Goal: Task Accomplishment & Management: Use online tool/utility

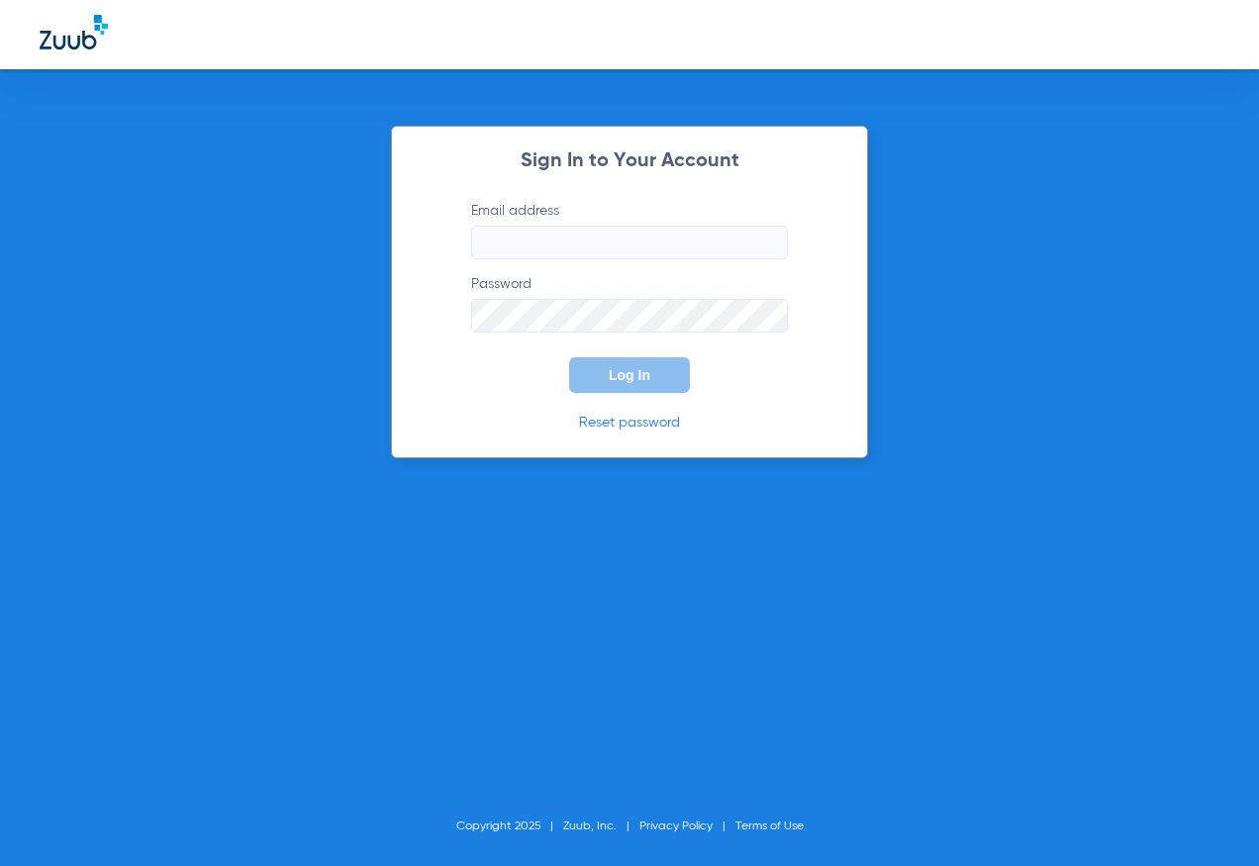
click at [547, 236] on input "Email address" at bounding box center [629, 243] width 317 height 34
type input "[PERSON_NAME][EMAIL_ADDRESS][DOMAIN_NAME]"
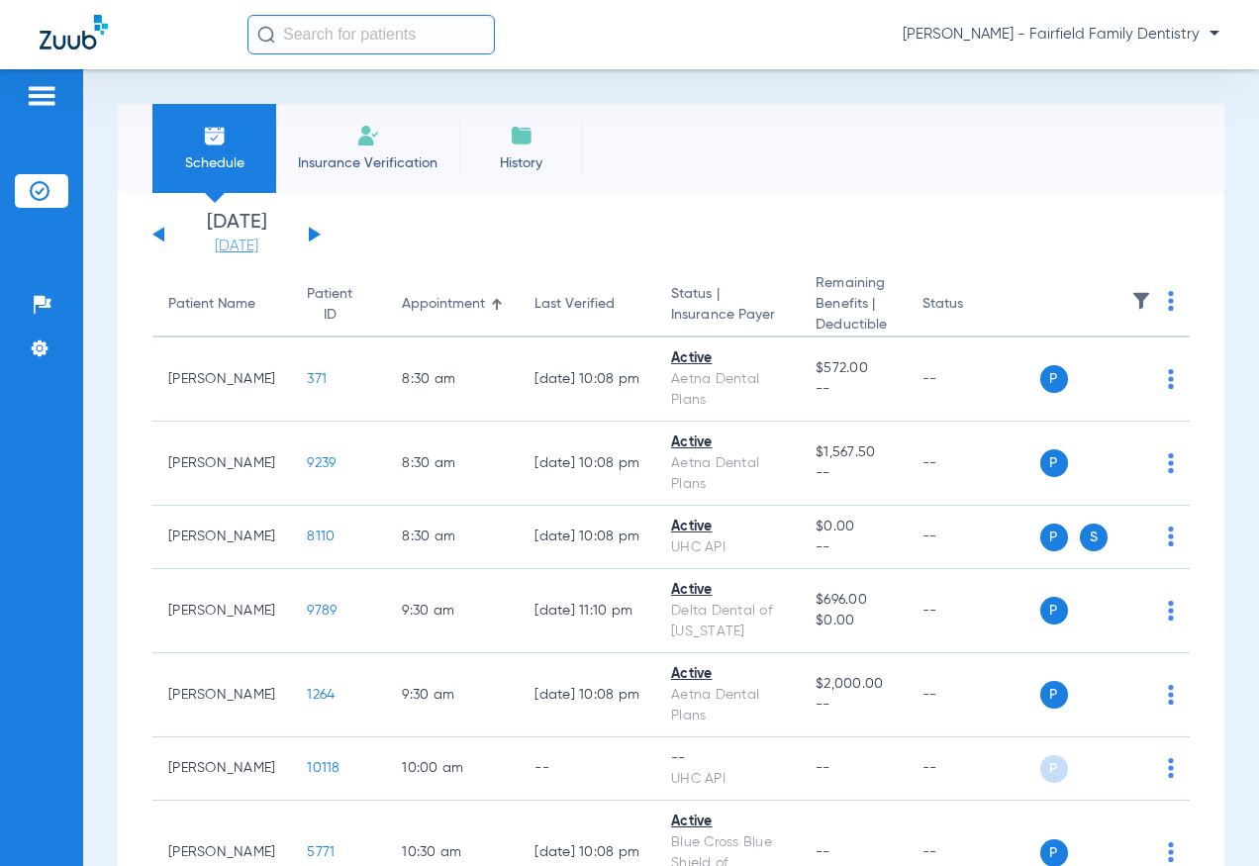
click at [257, 244] on link "[DATE]" at bounding box center [236, 247] width 119 height 20
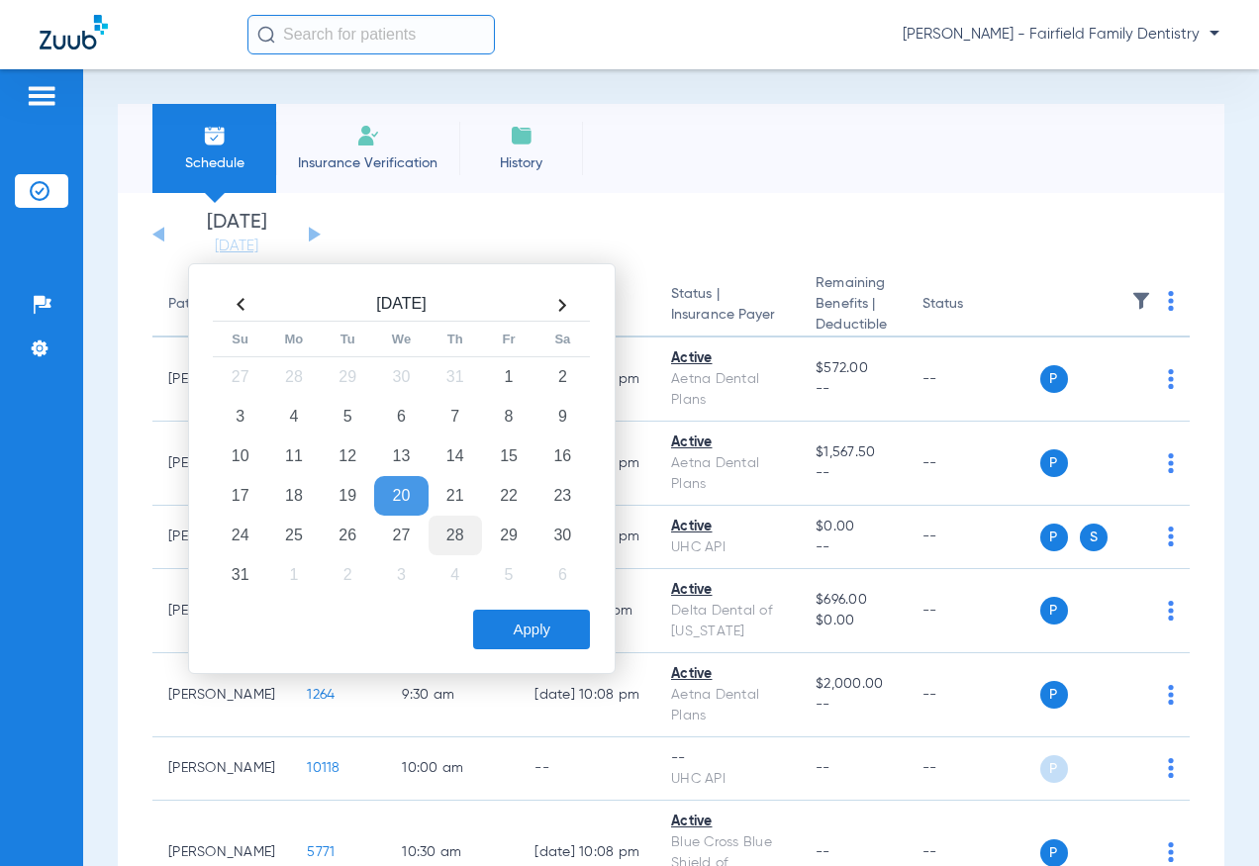
click at [451, 521] on td "28" at bounding box center [455, 536] width 53 height 40
click at [526, 626] on button "Apply" at bounding box center [531, 630] width 117 height 40
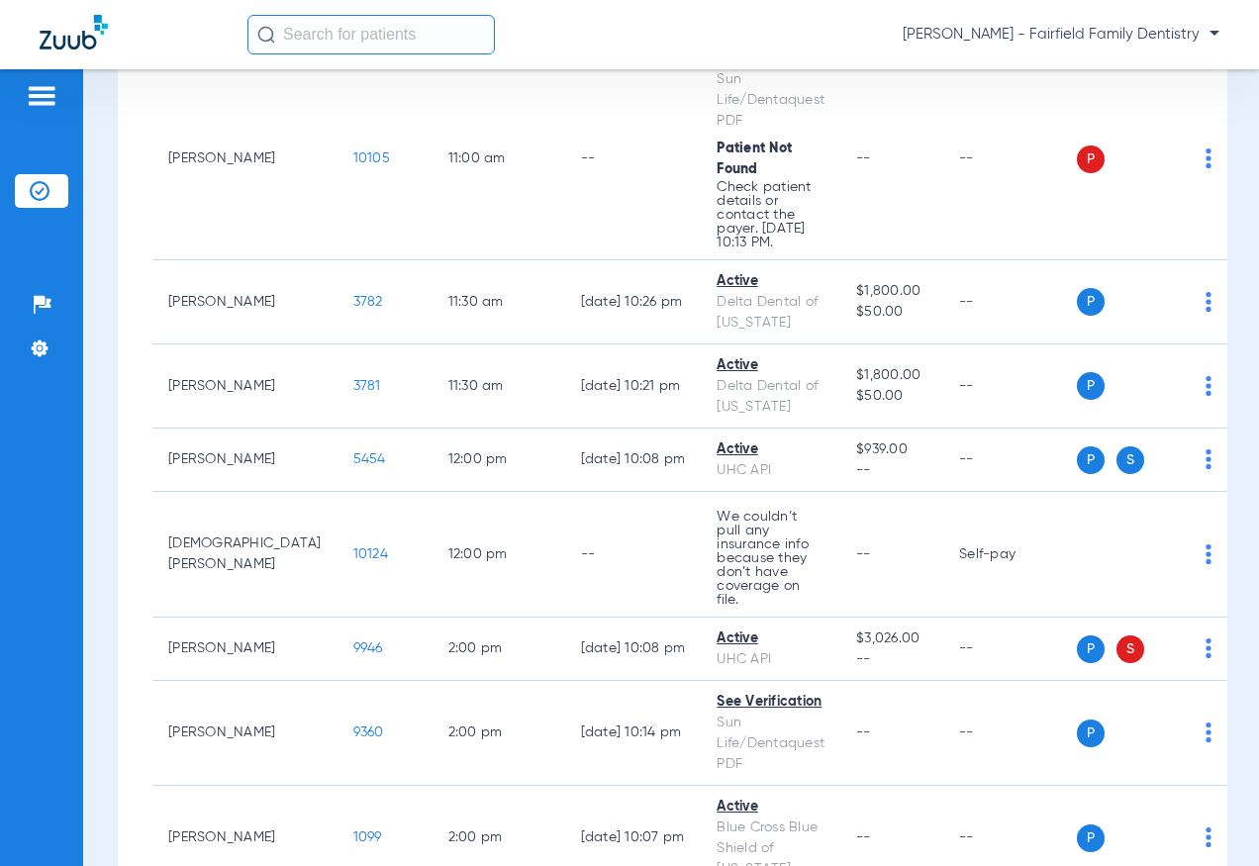
scroll to position [1484, 0]
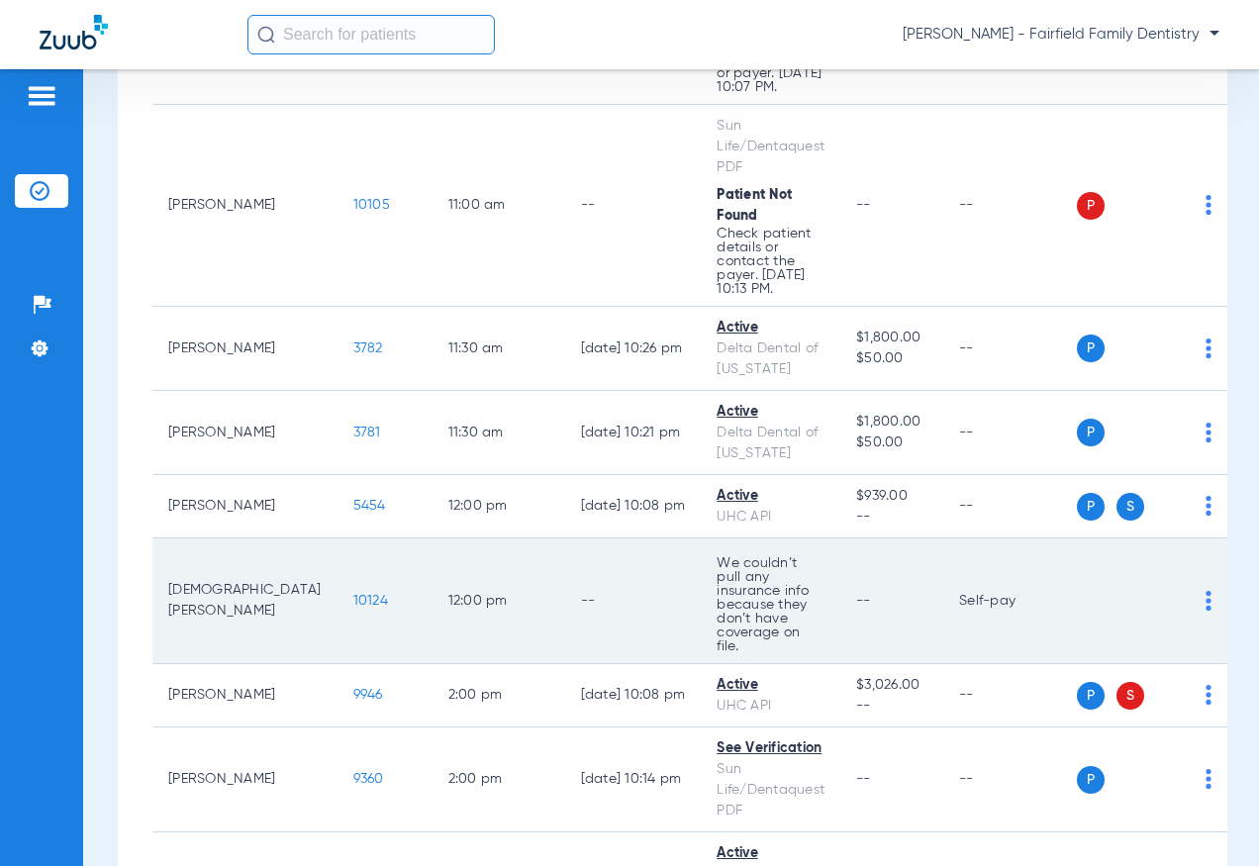
click at [353, 594] on span "10124" at bounding box center [370, 601] width 35 height 14
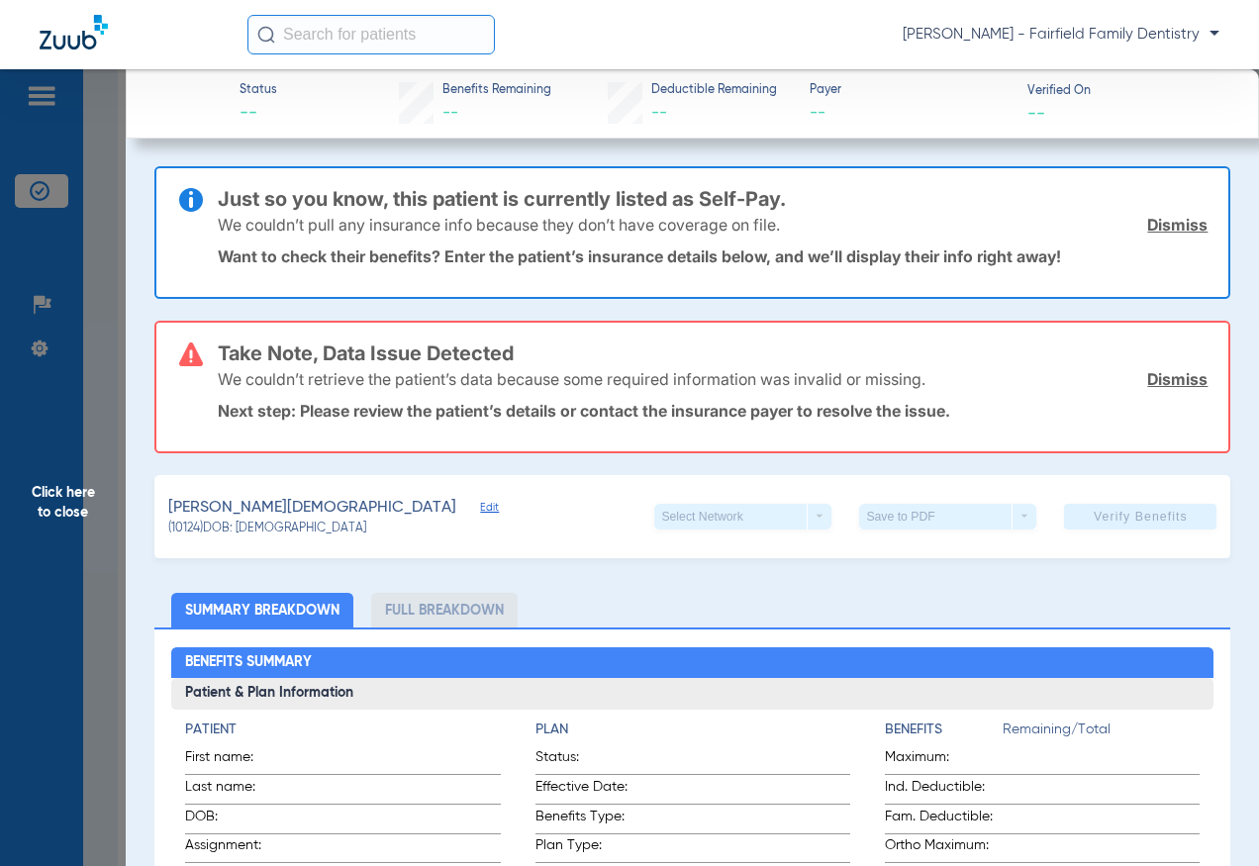
drag, startPoint x: 1168, startPoint y: 387, endPoint x: 1178, endPoint y: 346, distance: 41.8
click at [1168, 387] on link "Dismiss" at bounding box center [1177, 379] width 60 height 20
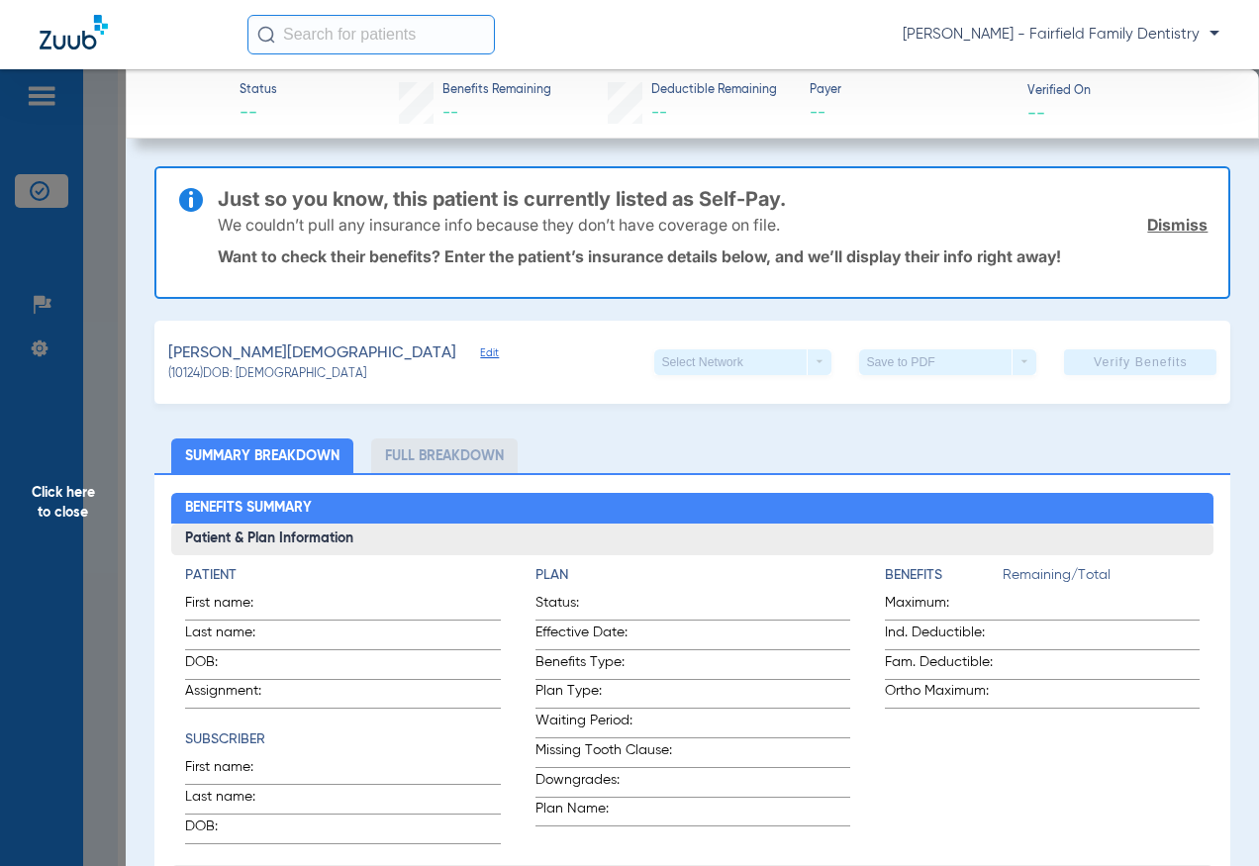
click at [1164, 226] on link "Dismiss" at bounding box center [1177, 225] width 60 height 20
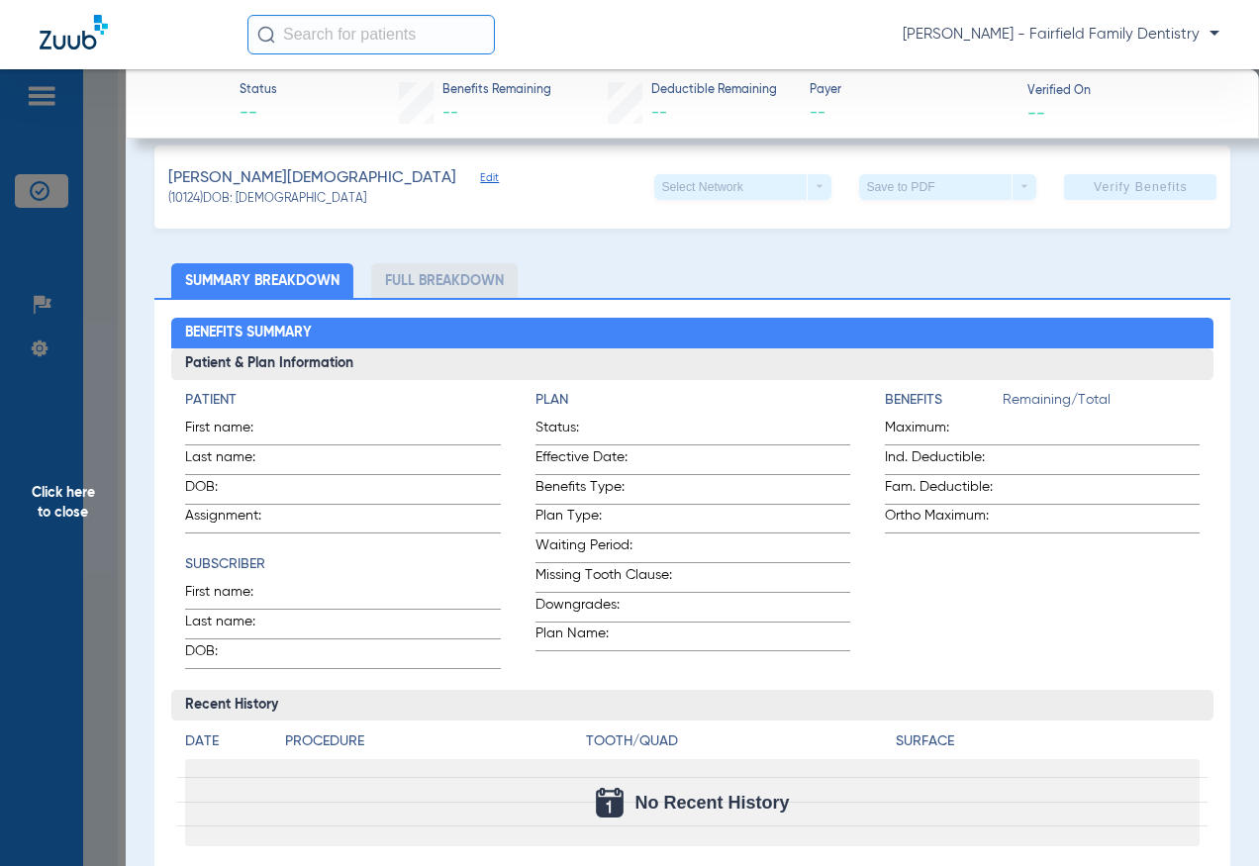
scroll to position [0, 0]
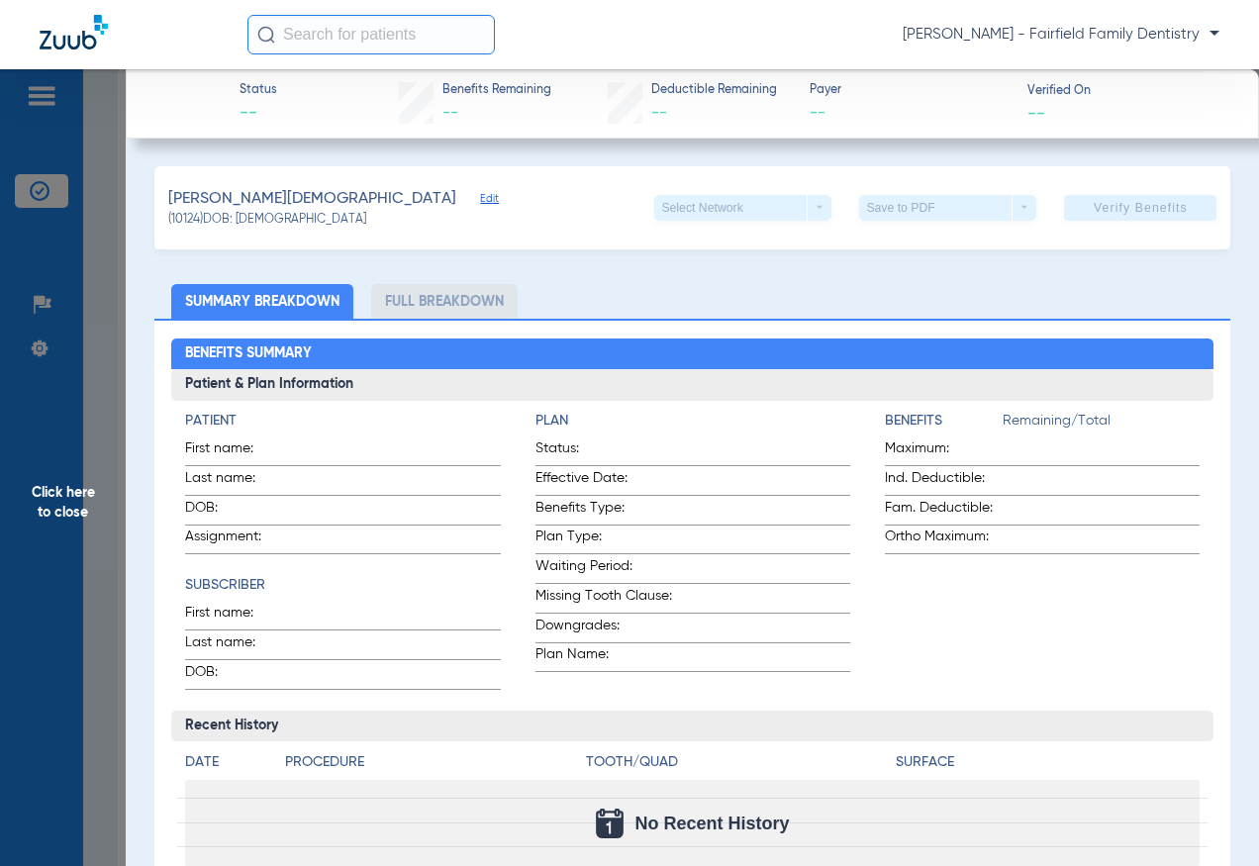
click at [480, 201] on span "Edit" at bounding box center [489, 201] width 18 height 19
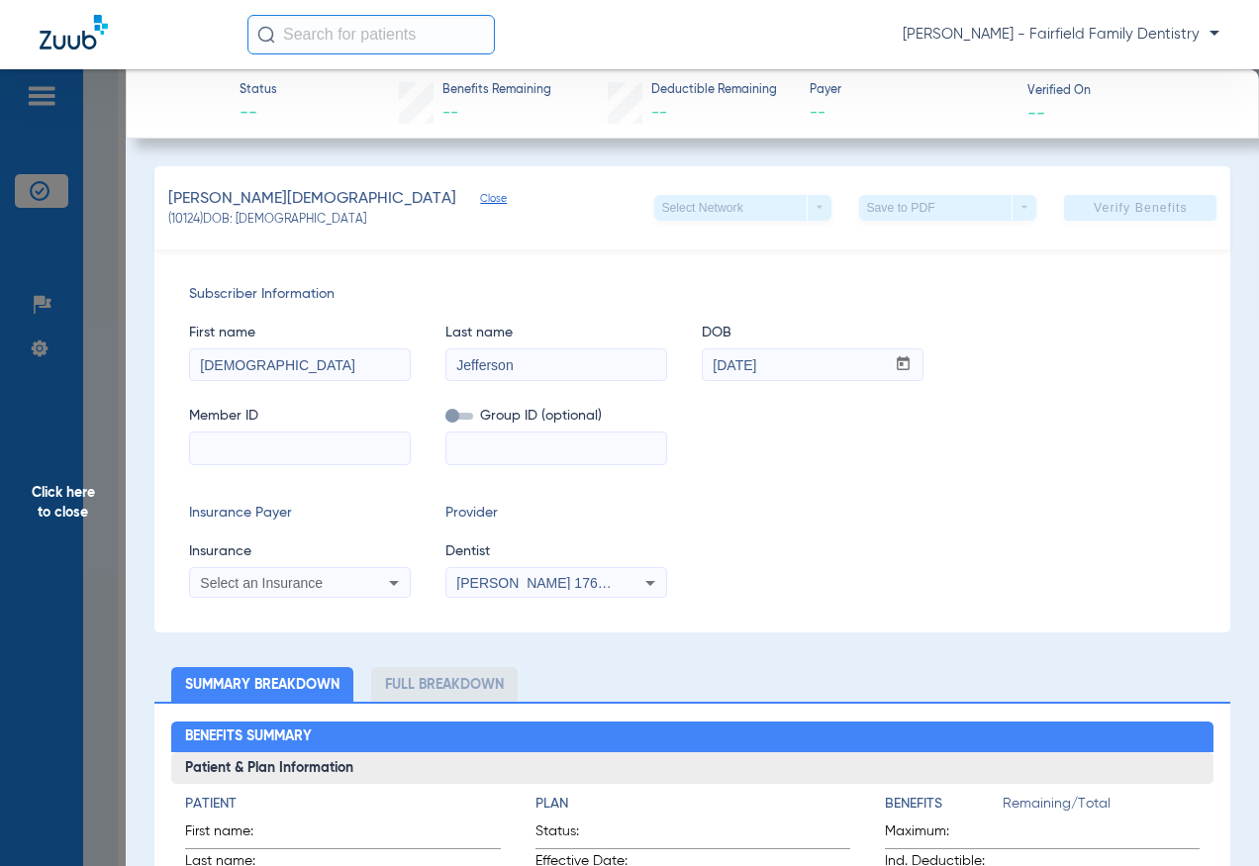
click at [288, 440] on input at bounding box center [300, 449] width 220 height 32
paste input "1000912121"
type input "1000912121"
click at [392, 580] on icon at bounding box center [394, 583] width 24 height 24
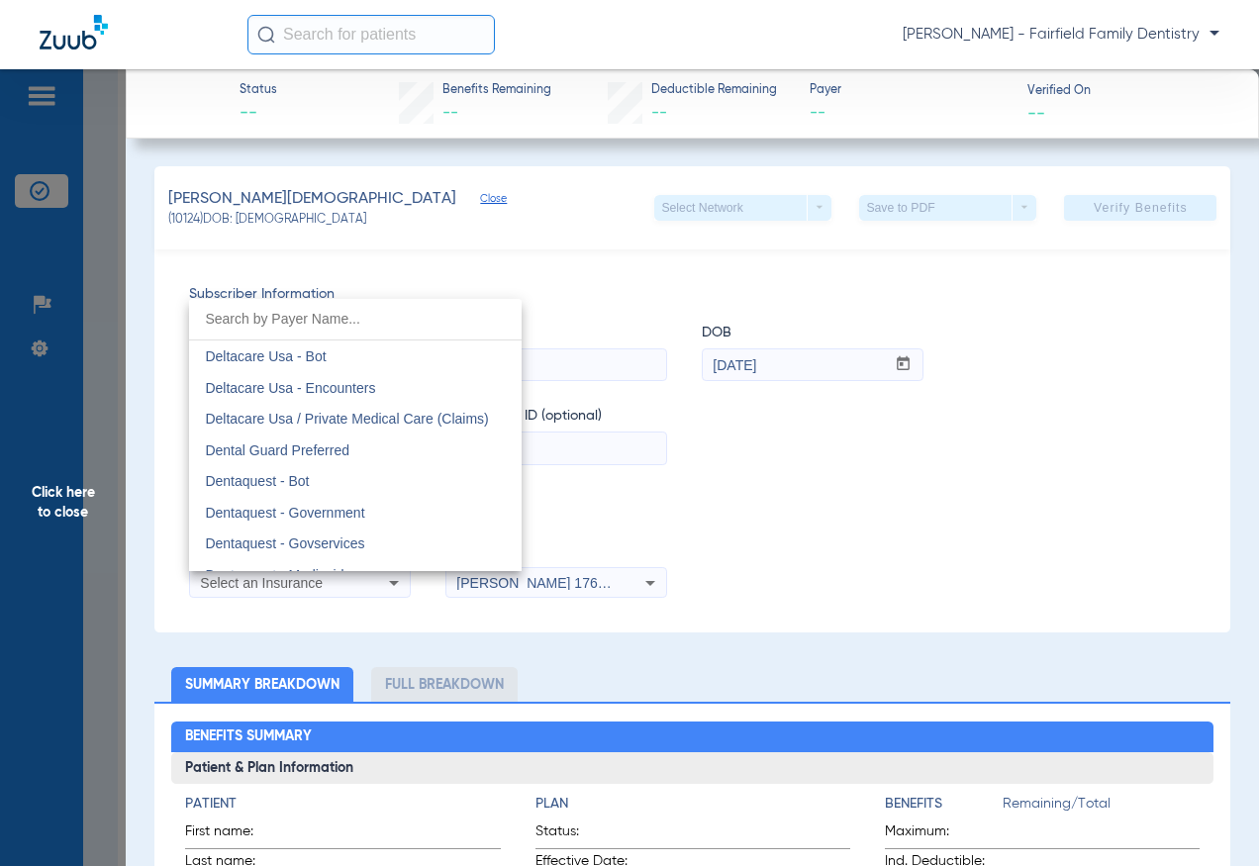
scroll to position [5841, 0]
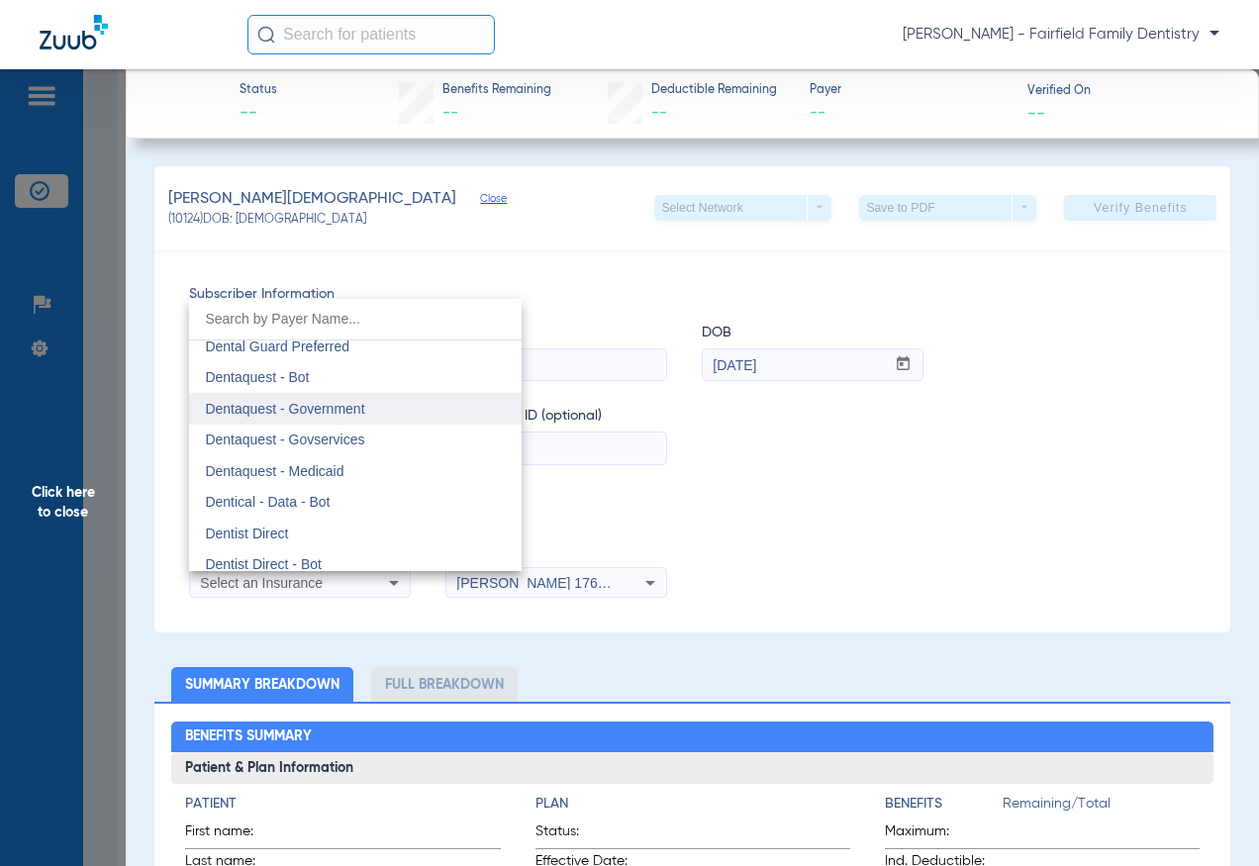
click at [359, 411] on span "Dentaquest - Government" at bounding box center [284, 409] width 159 height 16
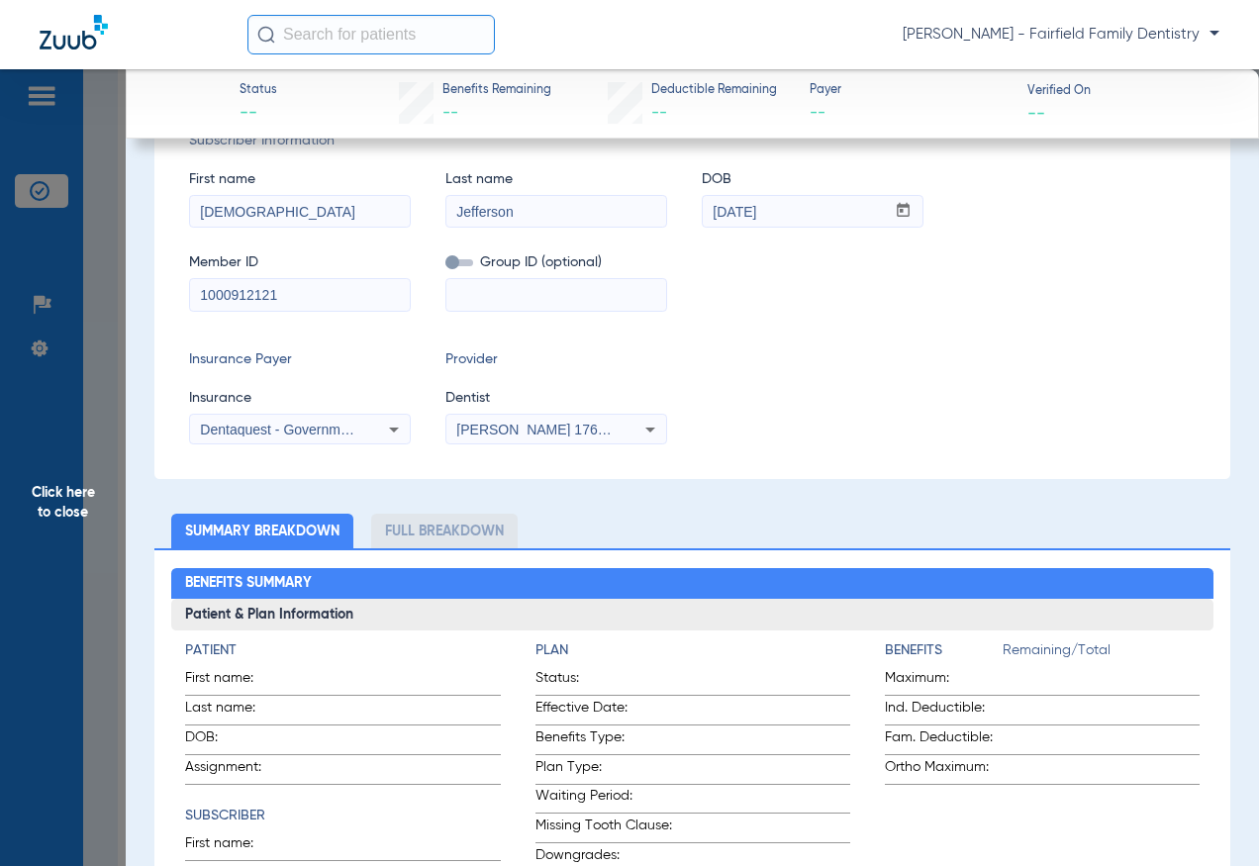
scroll to position [0, 0]
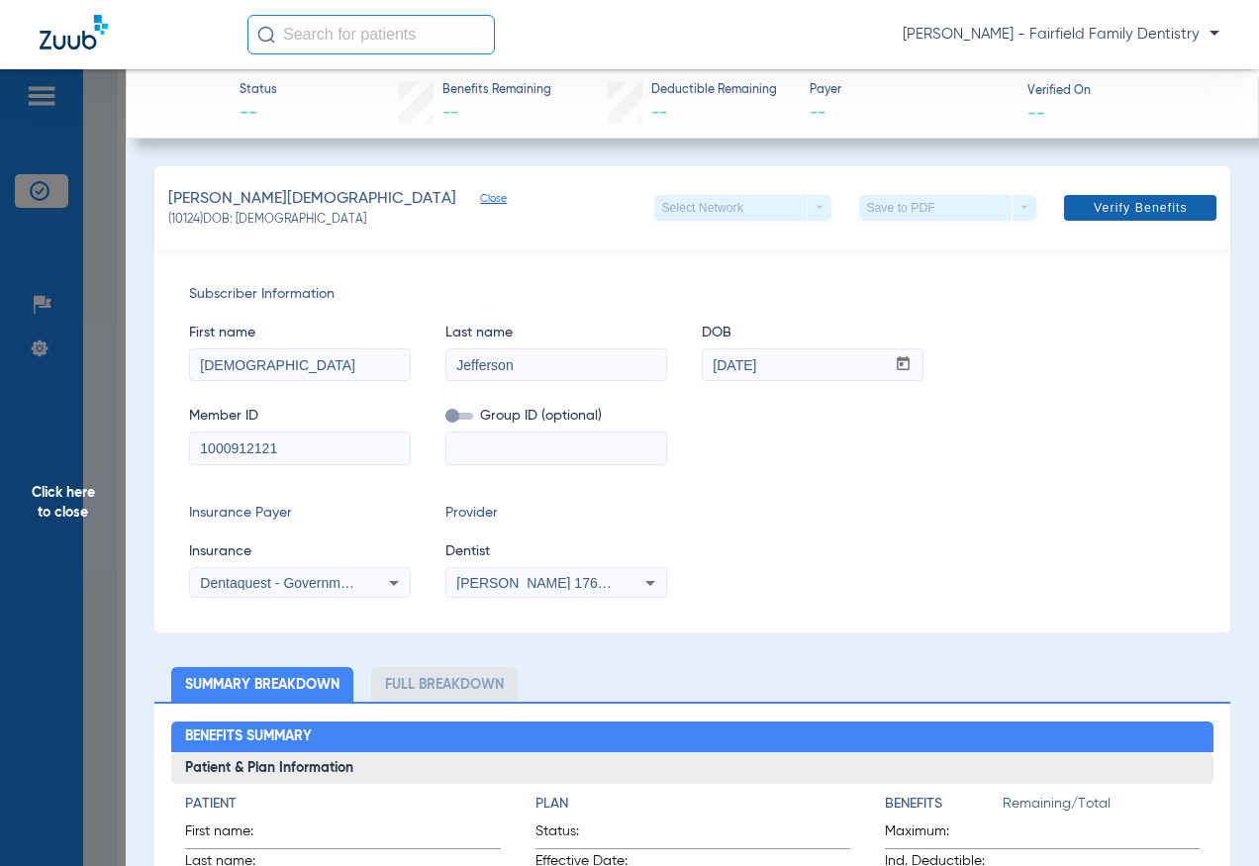
click at [1130, 216] on span "Verify Benefits" at bounding box center [1141, 208] width 94 height 16
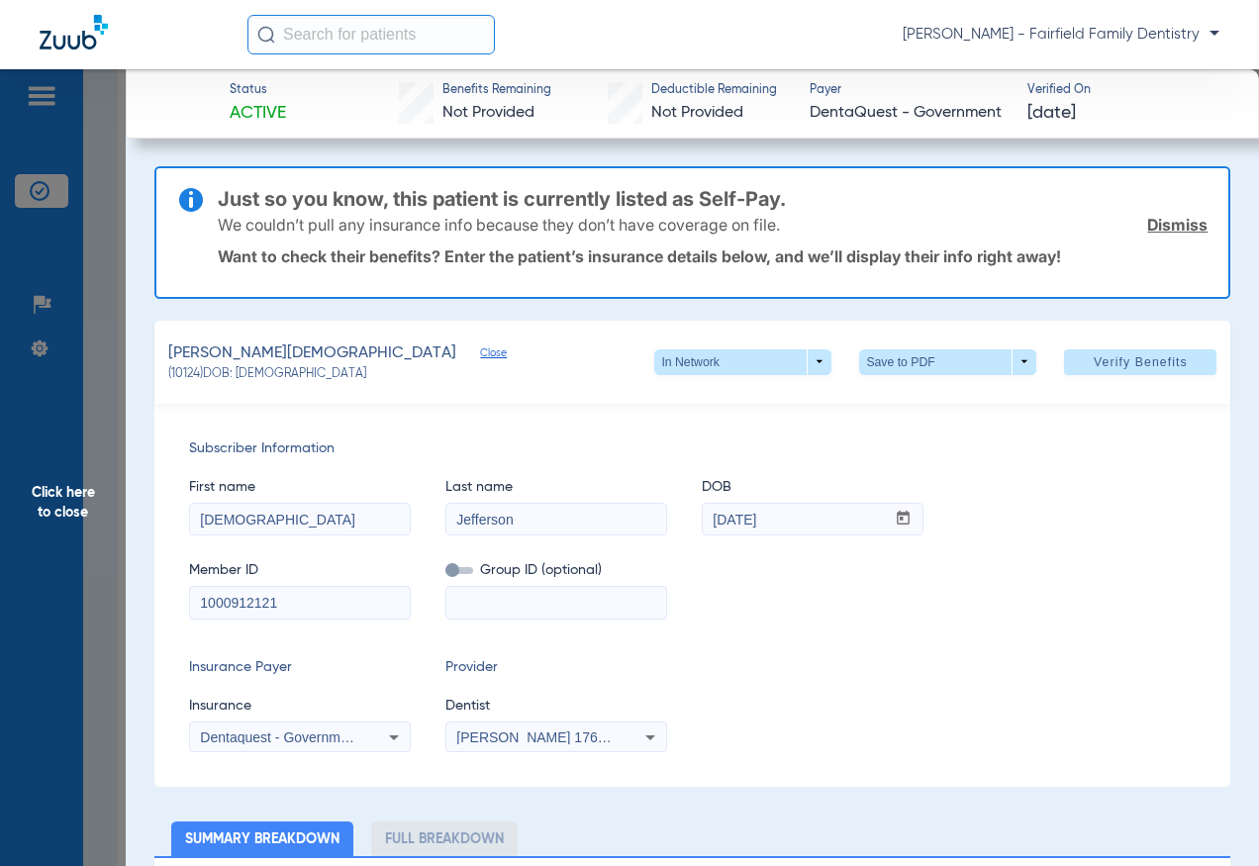
click at [1179, 221] on link "Dismiss" at bounding box center [1177, 225] width 60 height 20
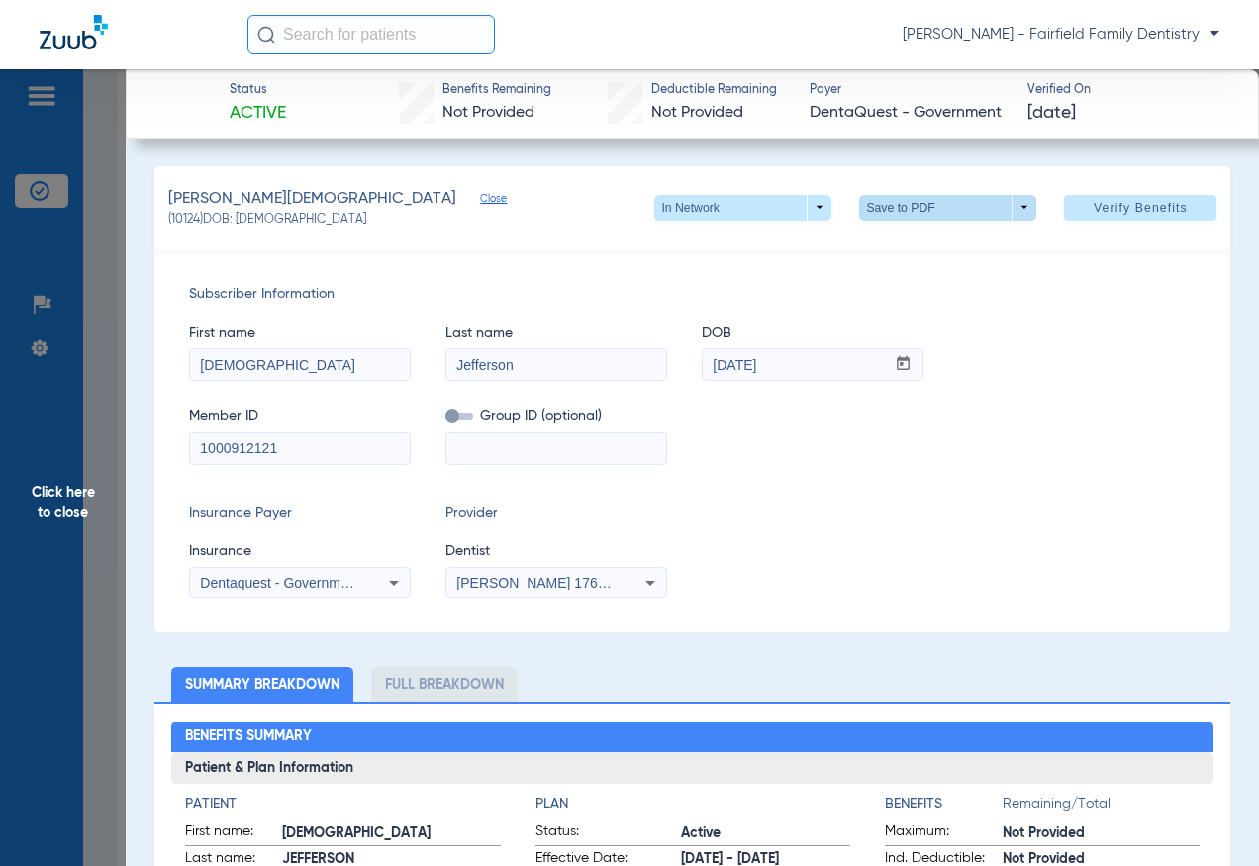
click at [1005, 208] on span at bounding box center [947, 208] width 177 height 26
click at [906, 249] on span "Save to PDF" at bounding box center [941, 247] width 78 height 14
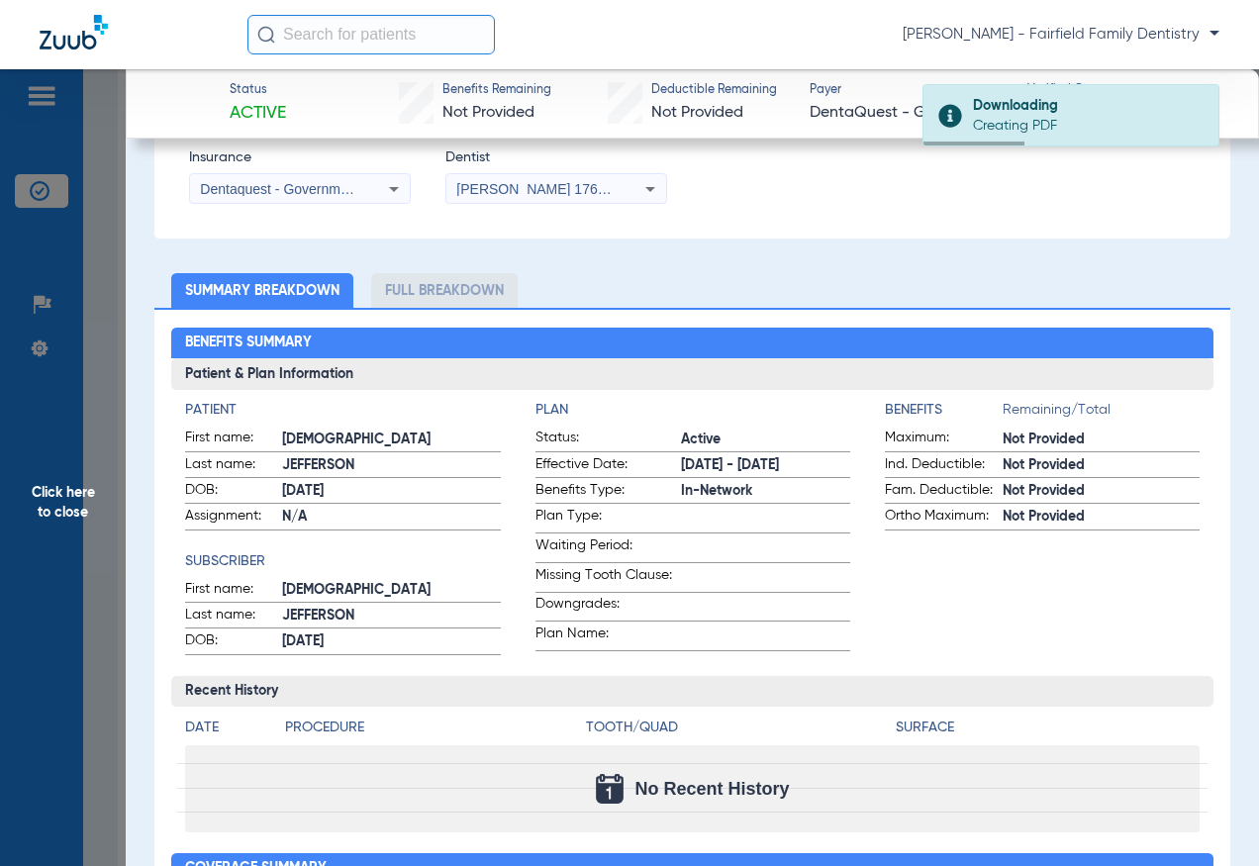
scroll to position [396, 0]
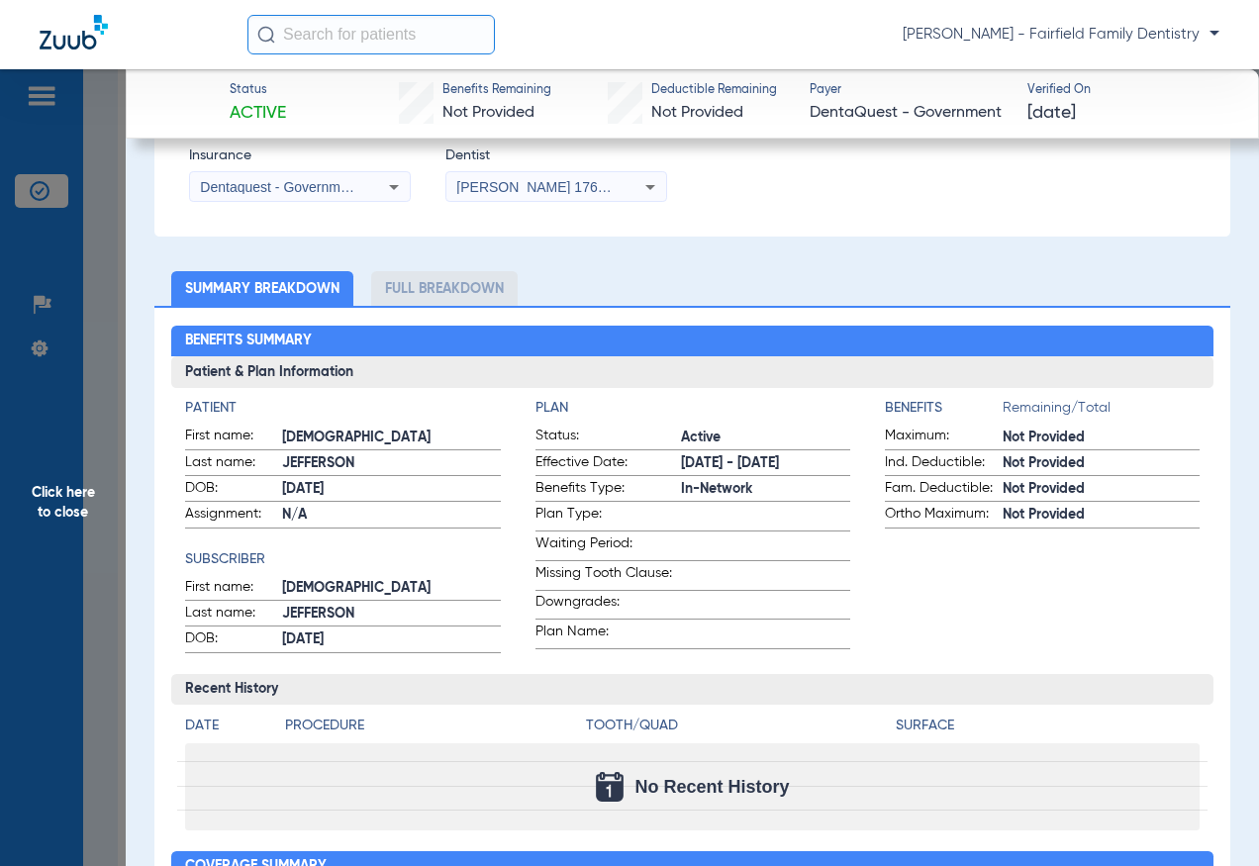
drag, startPoint x: 280, startPoint y: 430, endPoint x: 1084, endPoint y: 596, distance: 820.9
click at [1084, 596] on app-patient-and-plan-information "Patient First name: EZEKIEL Last name: JEFFERSON DOB: 11/20/2023 Assignment: N/…" at bounding box center [692, 525] width 1015 height 254
click at [647, 320] on div "Benefits Summary Patient & Plan Information Patient First name: EZEKIEL Last na…" at bounding box center [692, 769] width 1077 height 926
